Goal: Use online tool/utility: Use online tool/utility

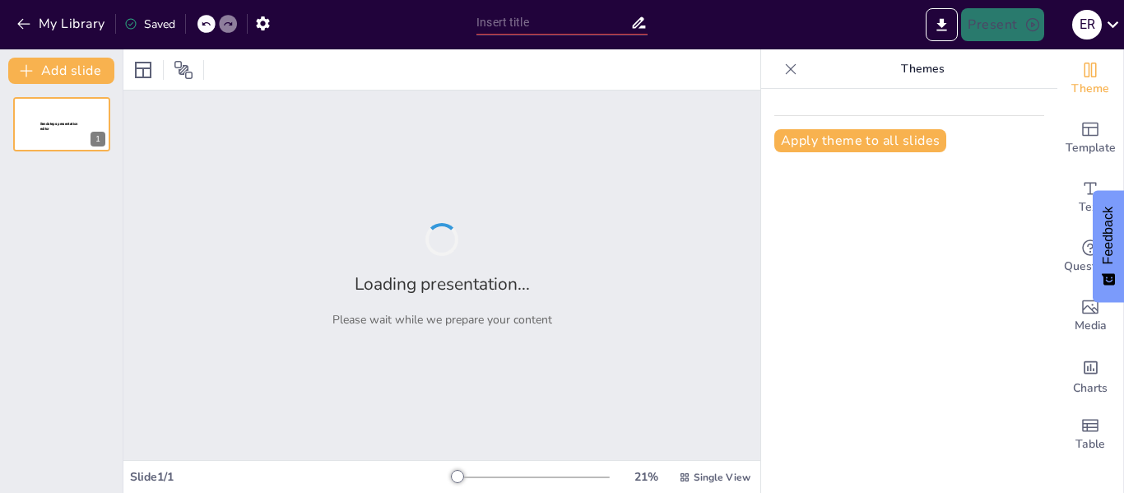
type input "Imported Presentacion_Validacion_Bancaria.pptx"
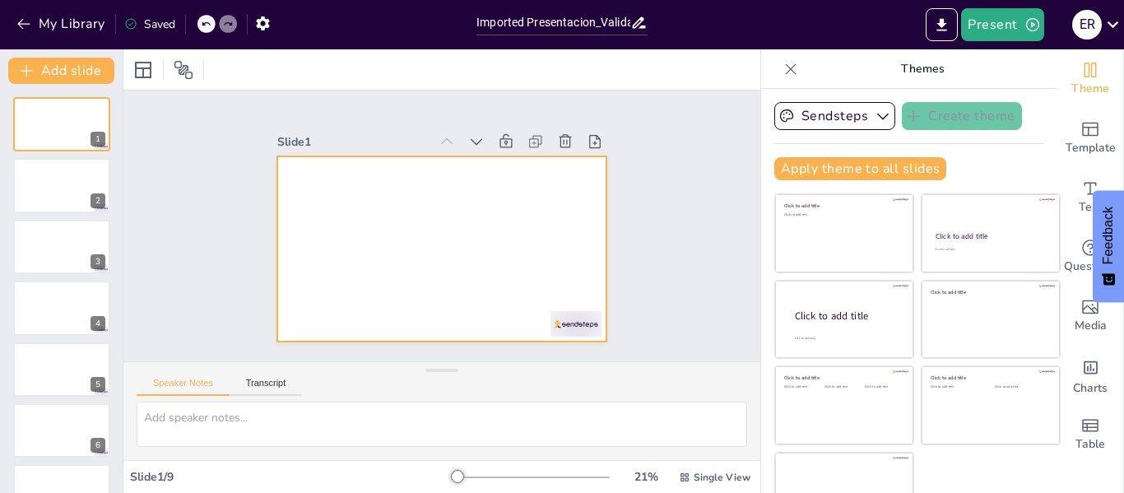
scroll to position [38, 0]
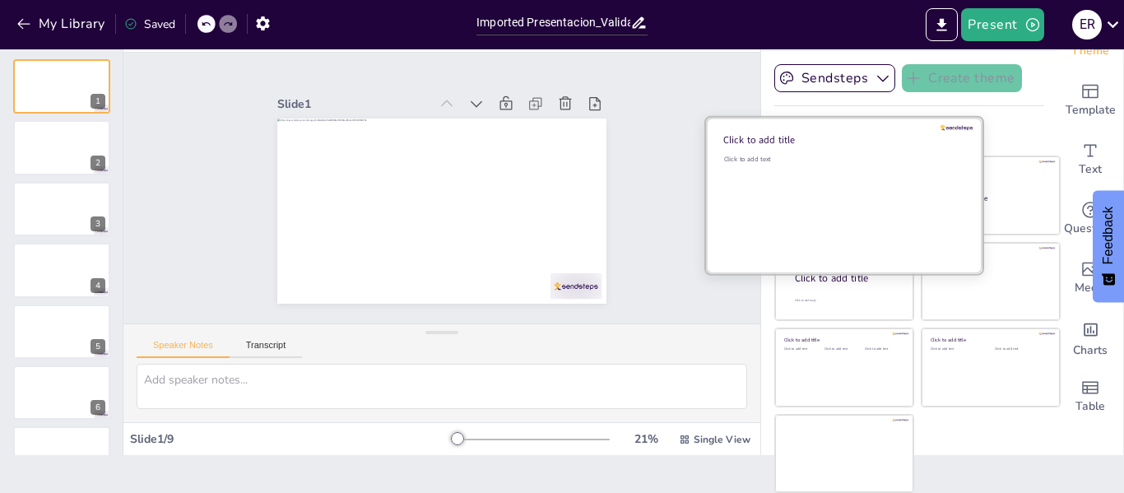
click at [797, 206] on div "Click to add text" at bounding box center [841, 206] width 235 height 102
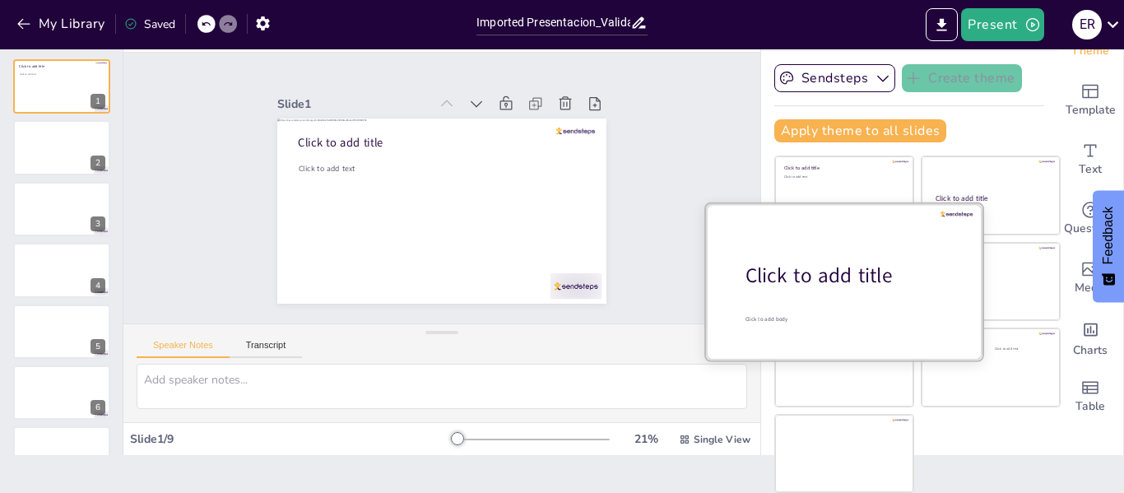
click at [784, 280] on div "Click to add title" at bounding box center [851, 276] width 210 height 28
click at [943, 271] on div at bounding box center [844, 281] width 277 height 156
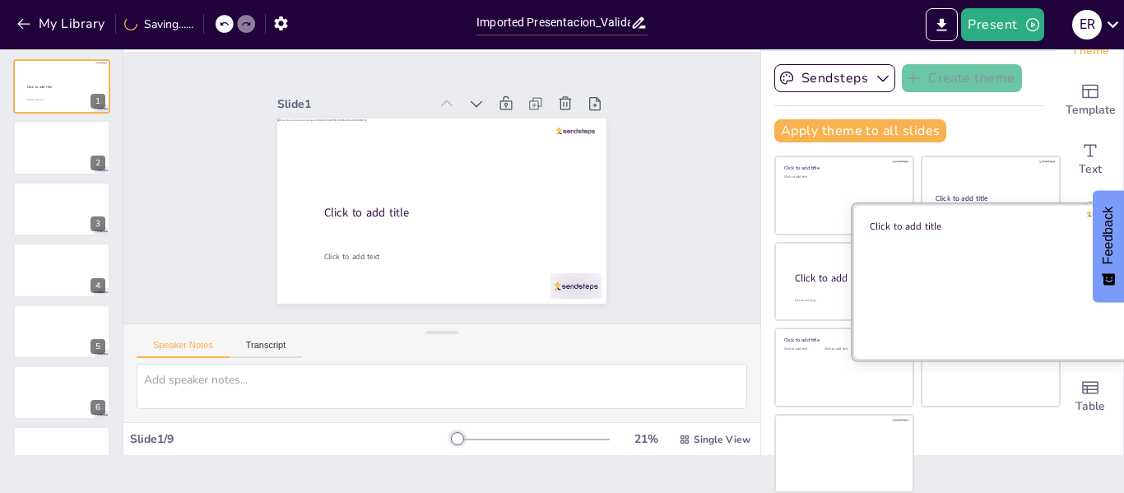
click at [975, 271] on div at bounding box center [991, 281] width 277 height 156
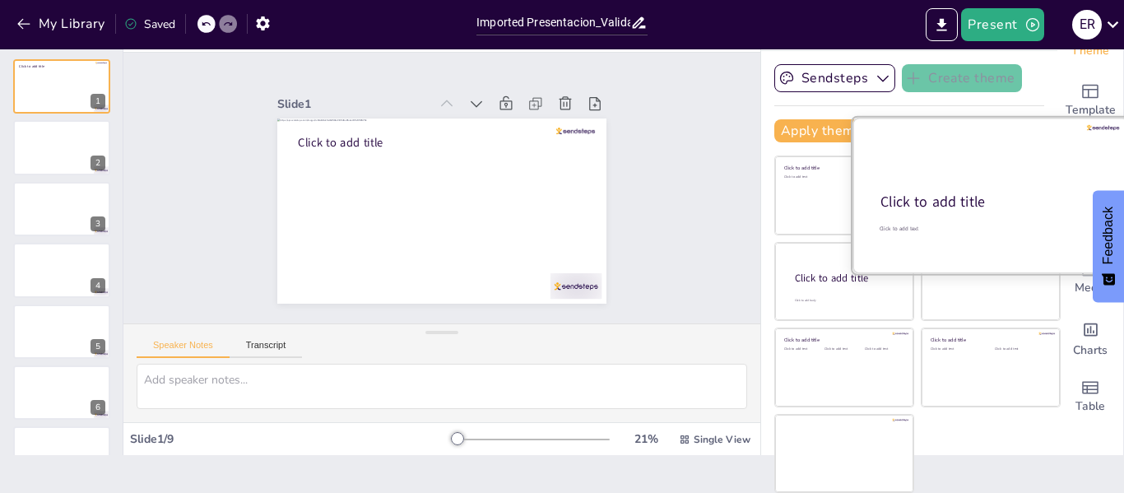
click at [950, 181] on div at bounding box center [991, 196] width 277 height 156
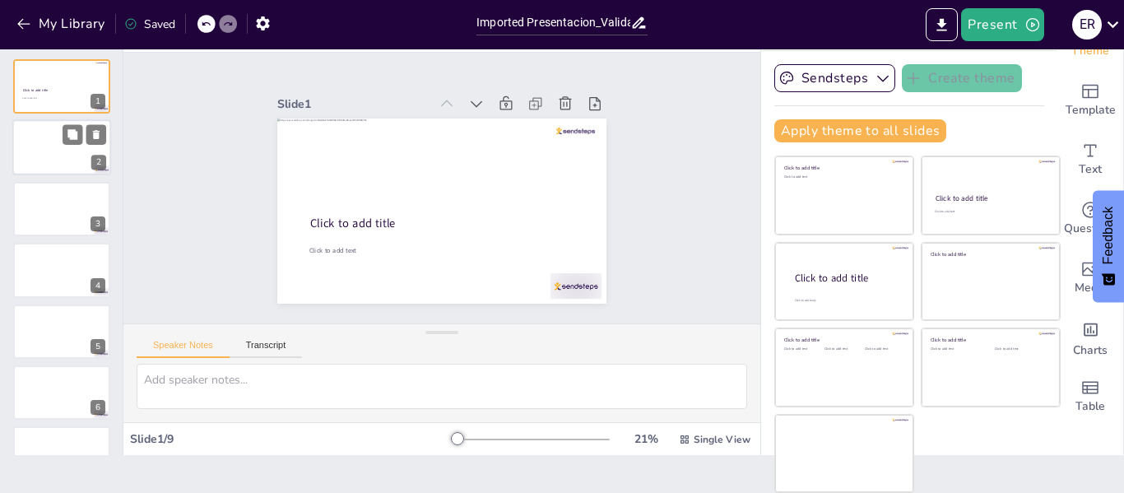
click at [58, 157] on div at bounding box center [61, 148] width 99 height 56
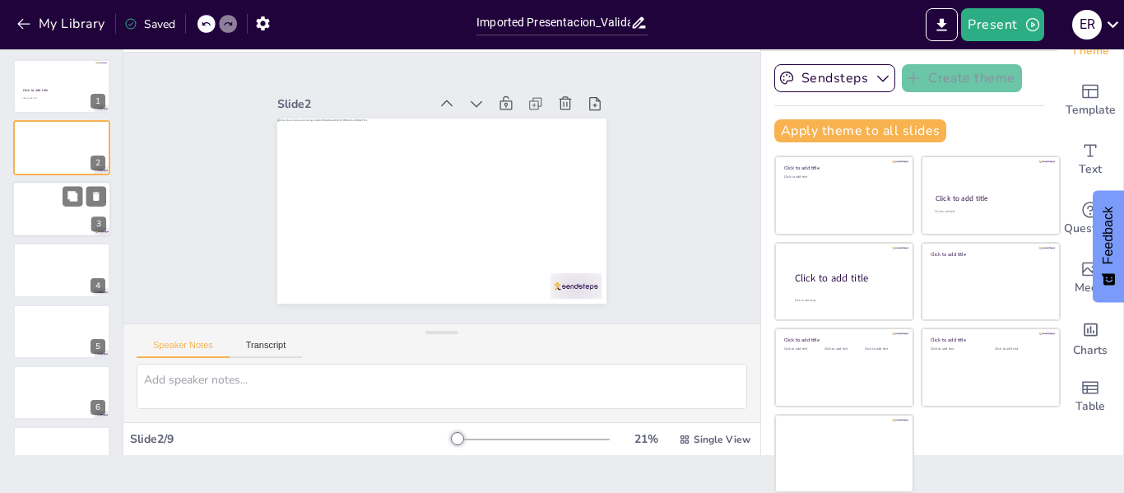
click at [53, 199] on div at bounding box center [61, 209] width 99 height 56
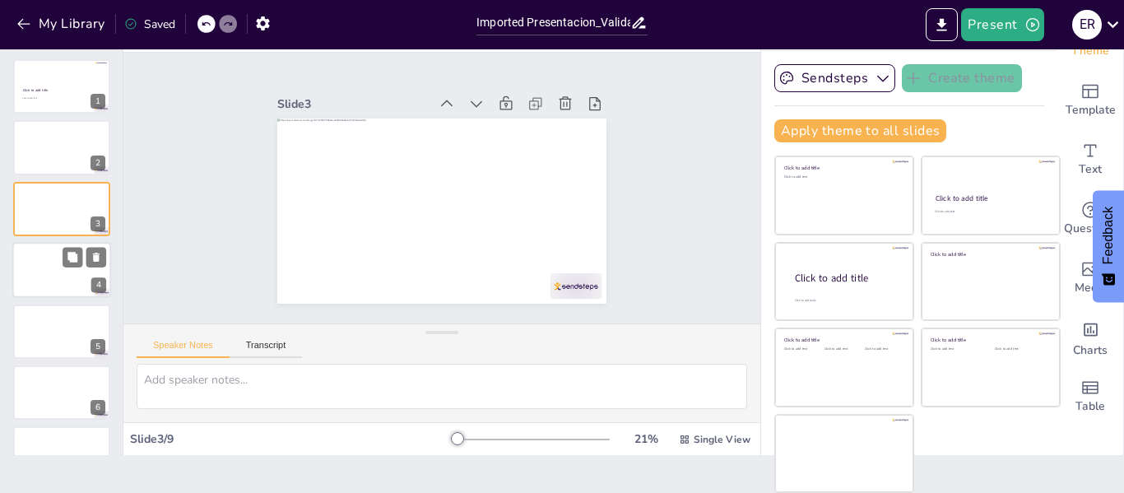
click at [50, 243] on div "4" at bounding box center [61, 270] width 99 height 56
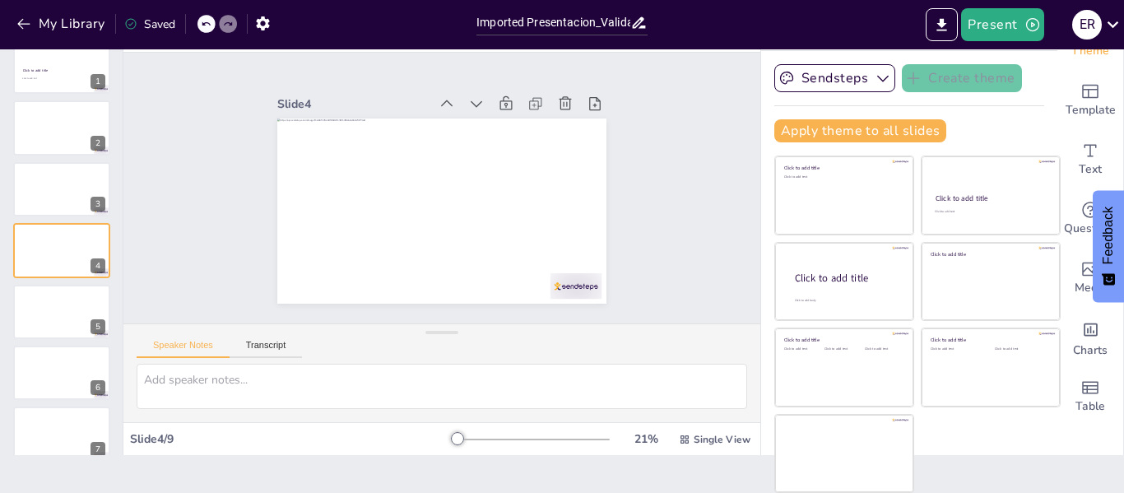
scroll to position [0, 0]
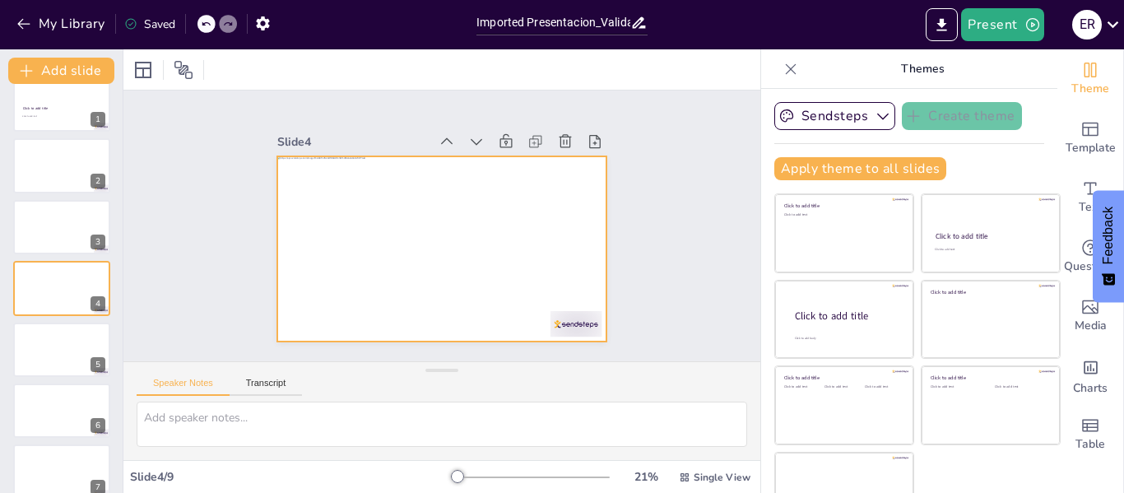
click at [402, 210] on div at bounding box center [465, 228] width 219 height 346
click at [600, 157] on div "Slide 1 Click to add title Click to add text Slide 2 Slide 3 Slide 4 Slide 5 Sl…" at bounding box center [442, 226] width 460 height 314
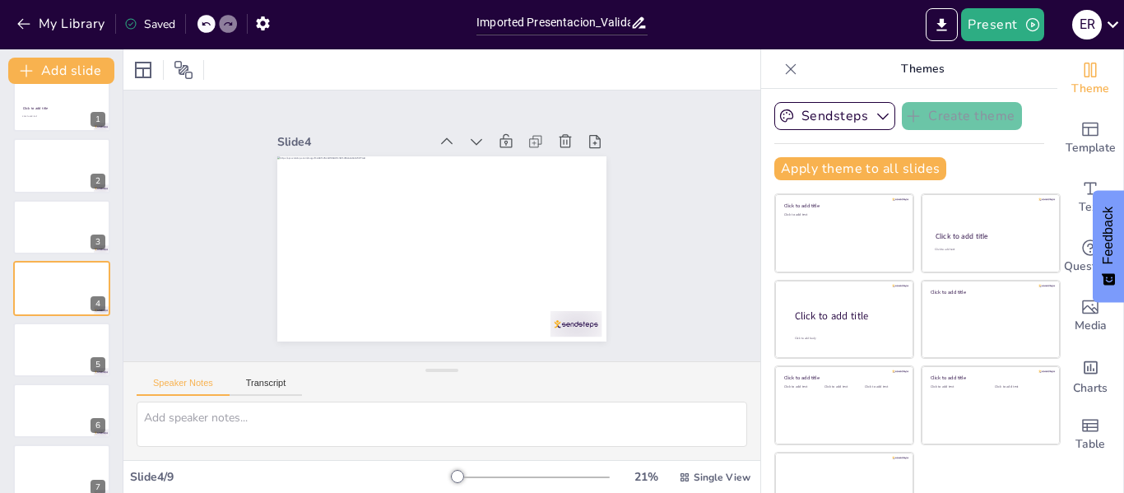
drag, startPoint x: 982, startPoint y: 26, endPoint x: 968, endPoint y: 73, distance: 49.7
click at [968, 73] on div "My Library Saved Imported Presentacion_Validacion_Bancaria.pptx Present e r Doc…" at bounding box center [562, 246] width 1124 height 493
click at [58, 15] on button "My Library" at bounding box center [62, 24] width 100 height 26
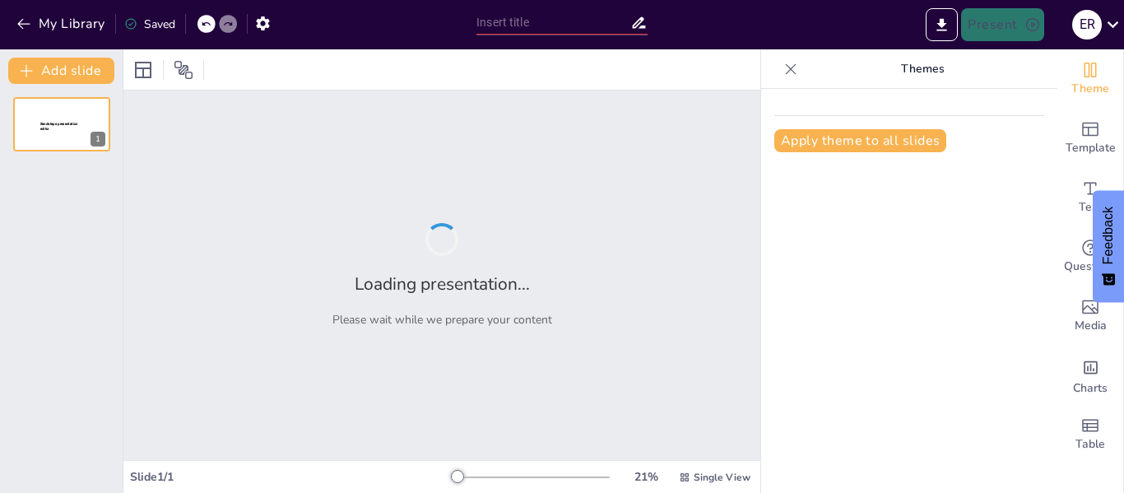
type input "Evolución del Proceso de Validación Bancaria: De Manual a Automático"
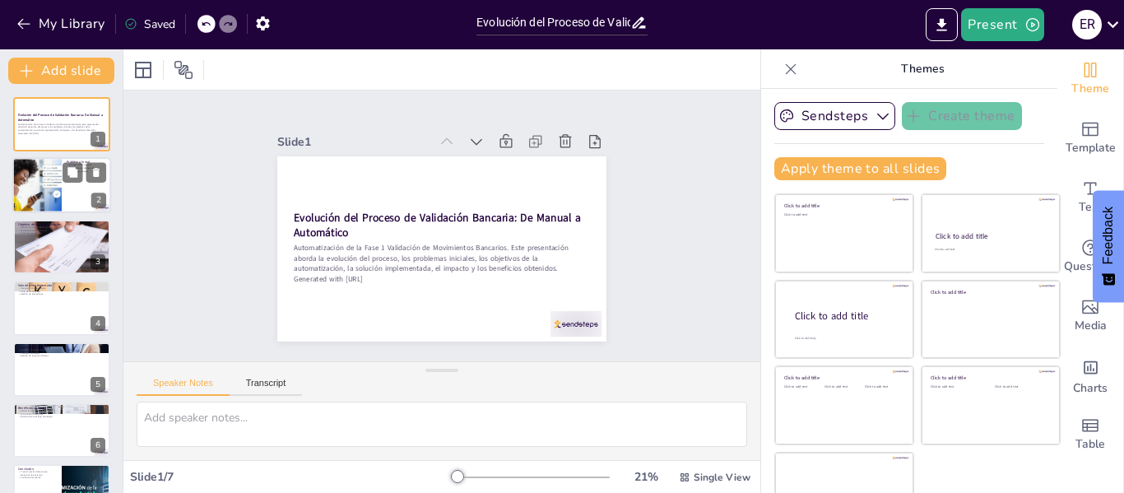
click at [23, 187] on div at bounding box center [37, 186] width 142 height 56
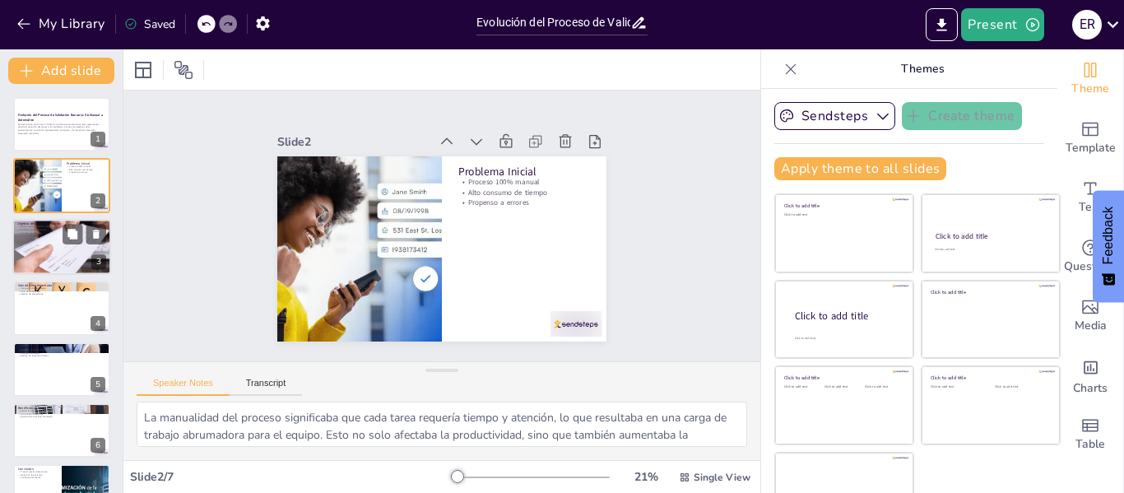
click at [36, 237] on div at bounding box center [61, 247] width 147 height 56
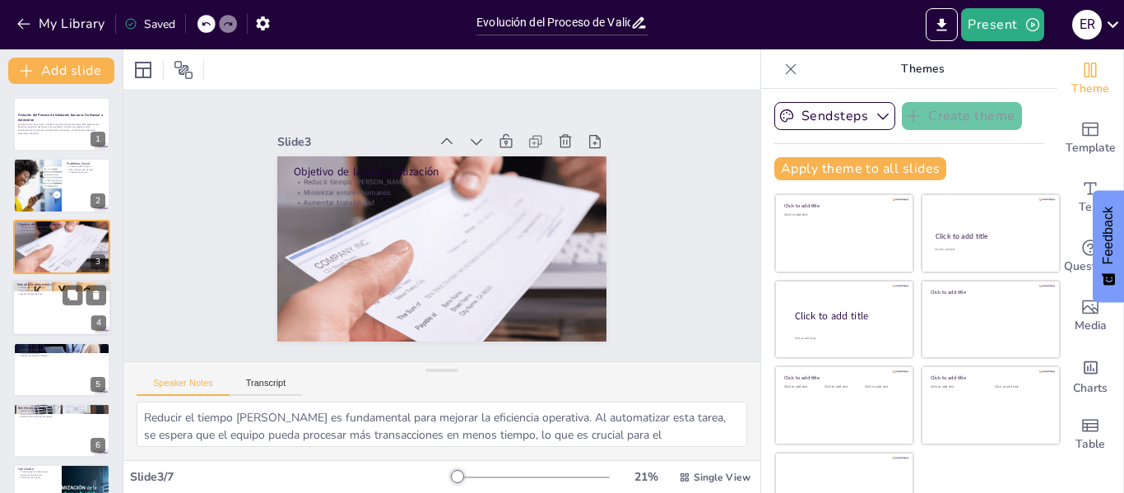
click at [37, 300] on div at bounding box center [61, 308] width 99 height 56
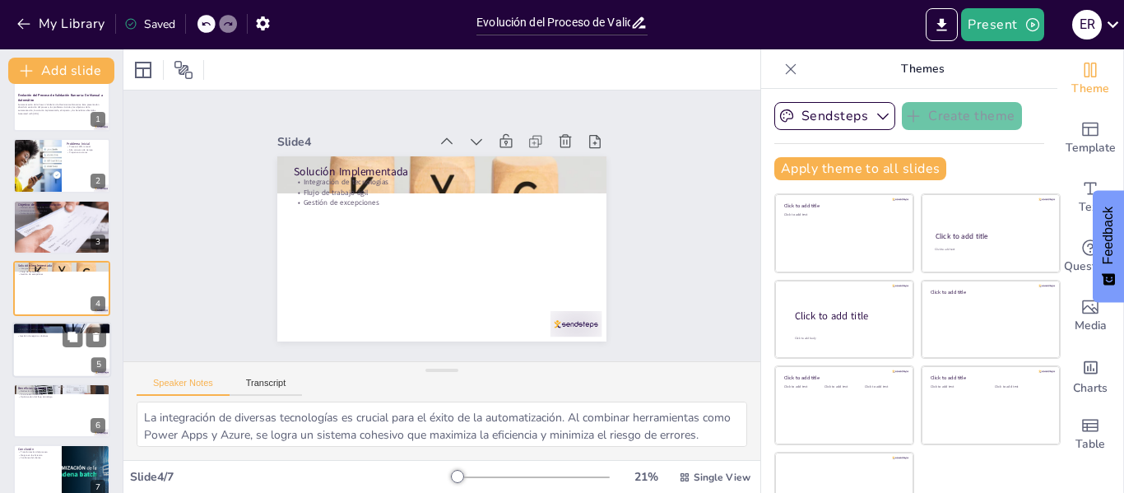
click at [34, 335] on p "Gestión de registros dudosos" at bounding box center [61, 335] width 89 height 3
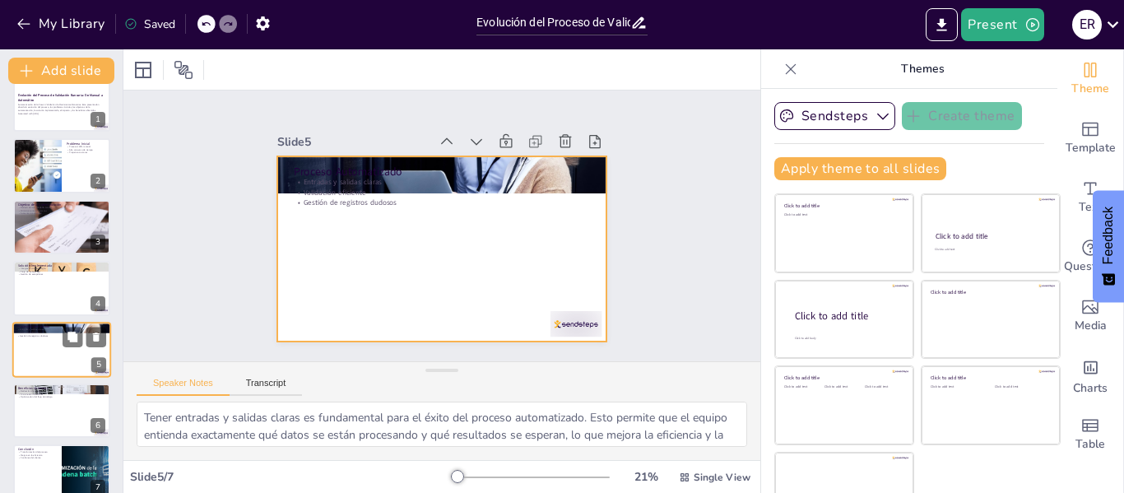
scroll to position [40, 0]
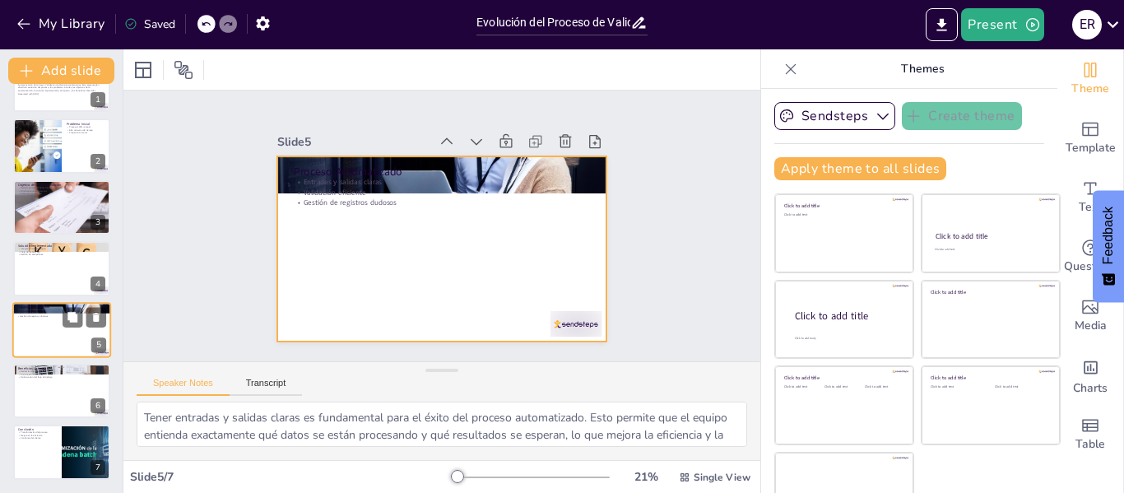
click at [31, 354] on div at bounding box center [61, 330] width 99 height 56
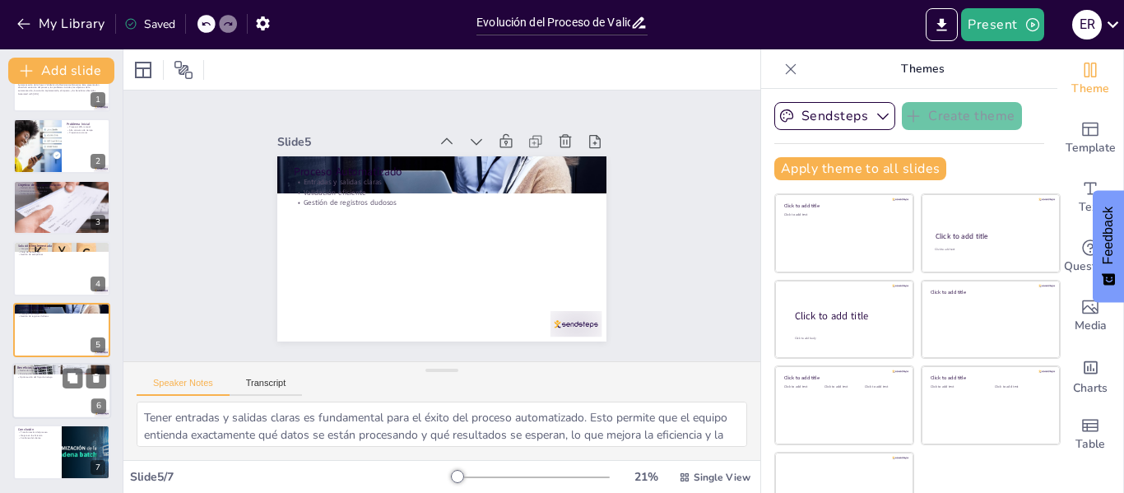
click at [18, 396] on div at bounding box center [61, 391] width 99 height 56
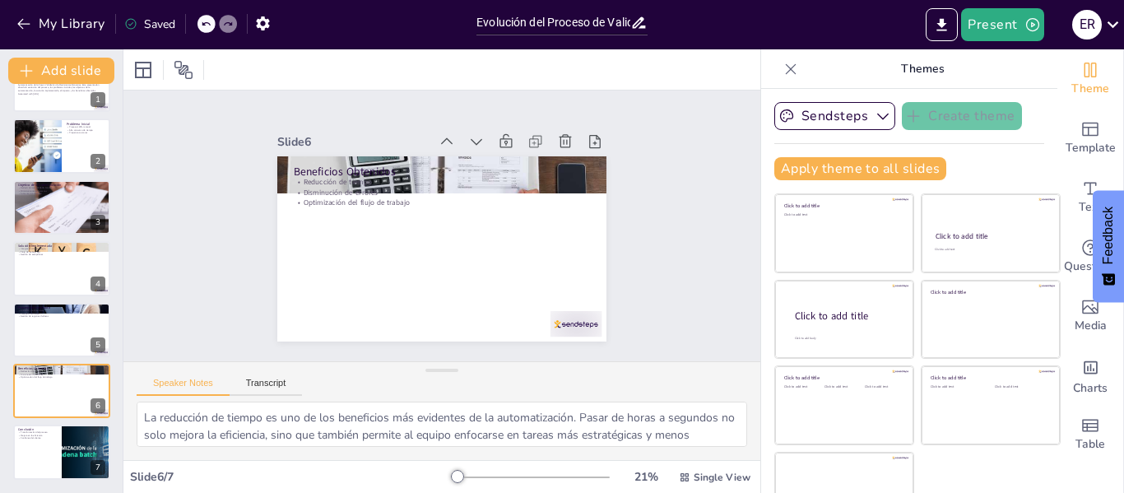
click at [14, 420] on div "Evolución del Proceso de Validación Bancaria: De Manual a Automático Automatiza…" at bounding box center [61, 269] width 123 height 422
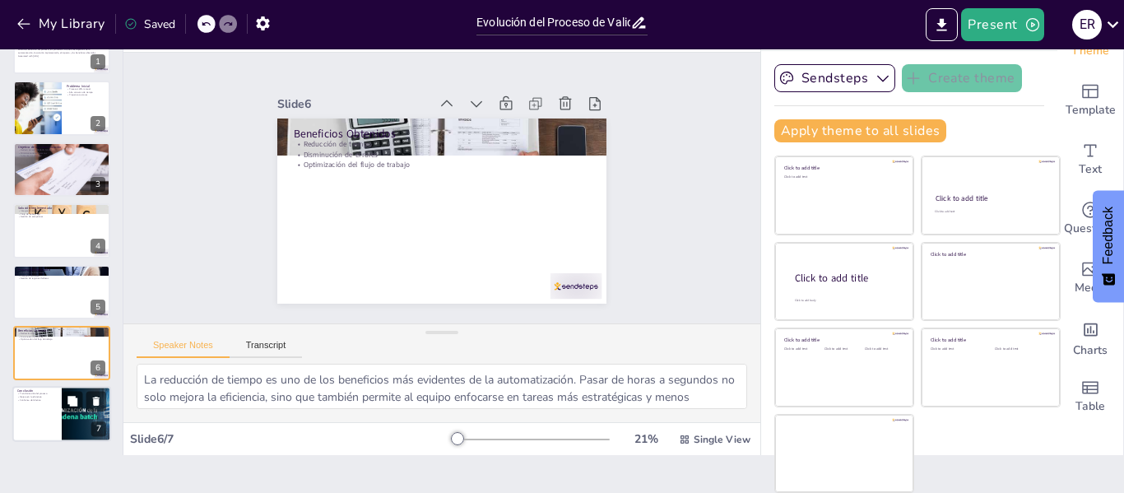
click at [26, 401] on p "Confianza del cliente" at bounding box center [37, 400] width 40 height 3
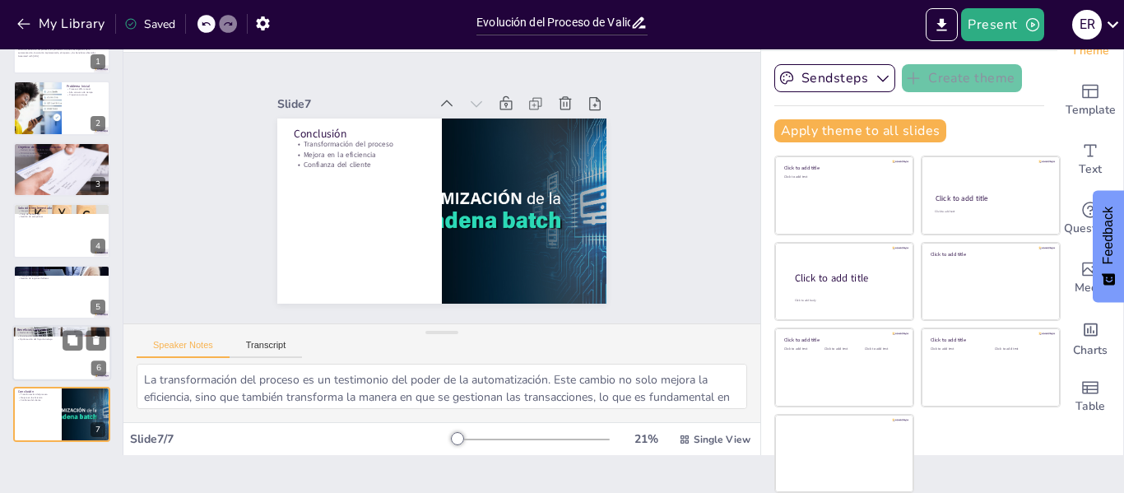
click at [30, 349] on div at bounding box center [61, 353] width 99 height 56
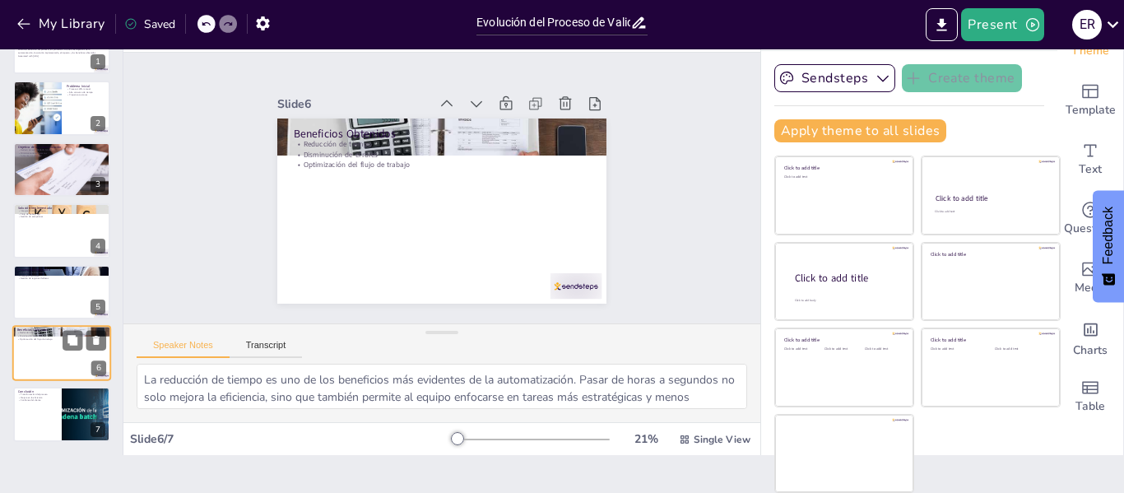
click at [32, 325] on div "Beneficios Obtenidos Reducción de tiempo Disminución de errores Optimización de…" at bounding box center [61, 353] width 99 height 56
click at [32, 283] on div at bounding box center [61, 292] width 99 height 56
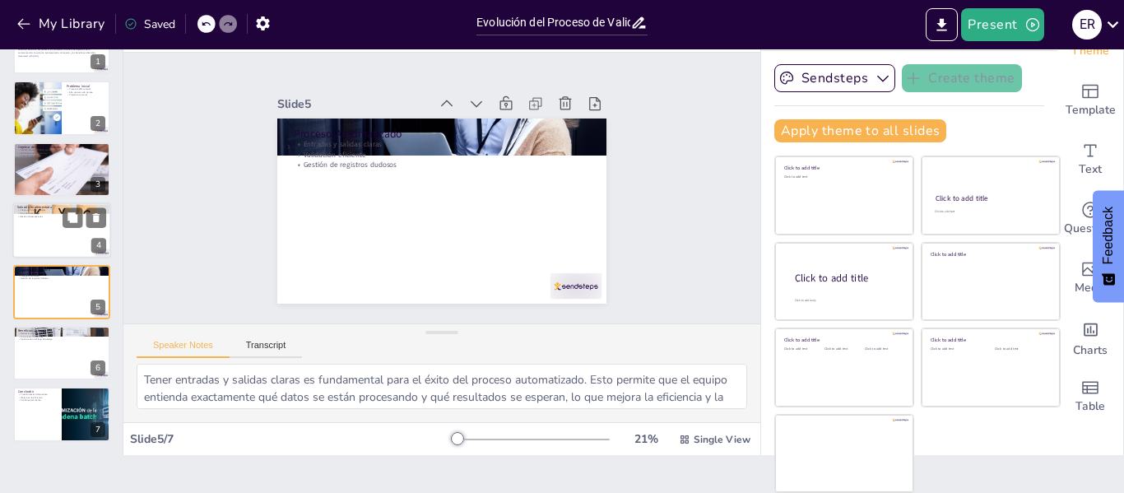
scroll to position [0, 0]
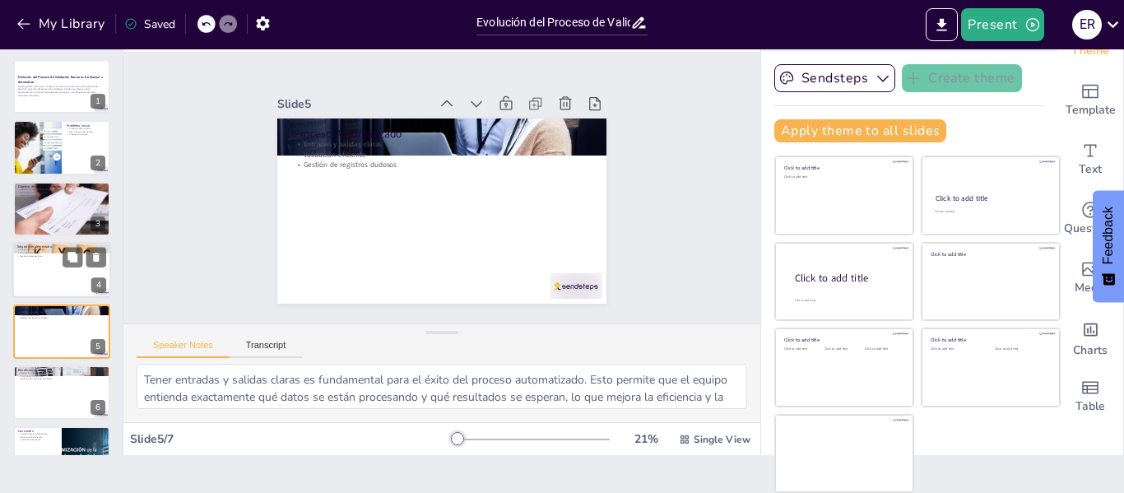
click at [47, 225] on div at bounding box center [62, 209] width 144 height 54
type textarea "Reducir el tiempo [PERSON_NAME] es fundamental para mejorar la eficiencia opera…"
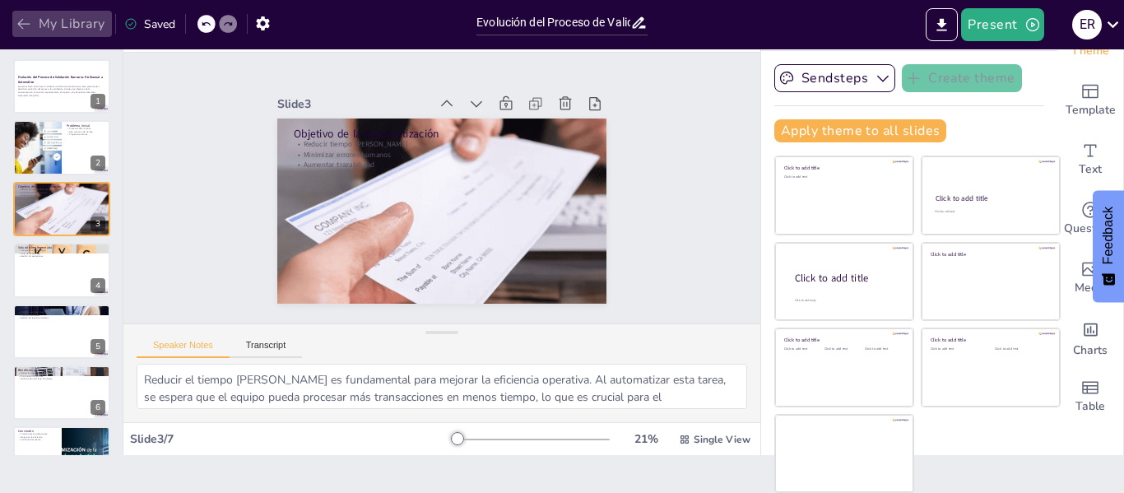
click at [17, 30] on icon "button" at bounding box center [24, 24] width 16 height 16
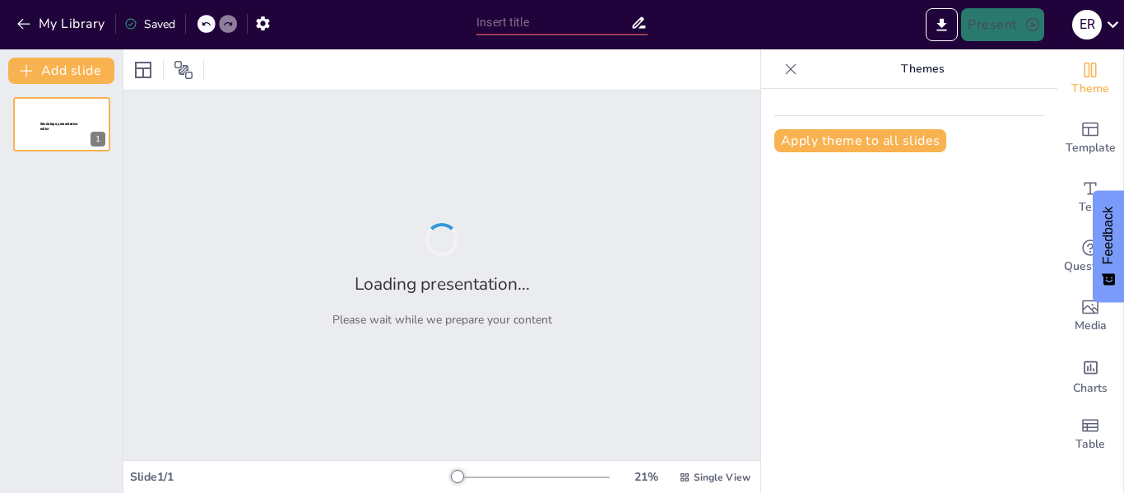
type input "Evolución del Proceso de Validación Bancaria: De Manual a Automático"
